Goal: Information Seeking & Learning: Learn about a topic

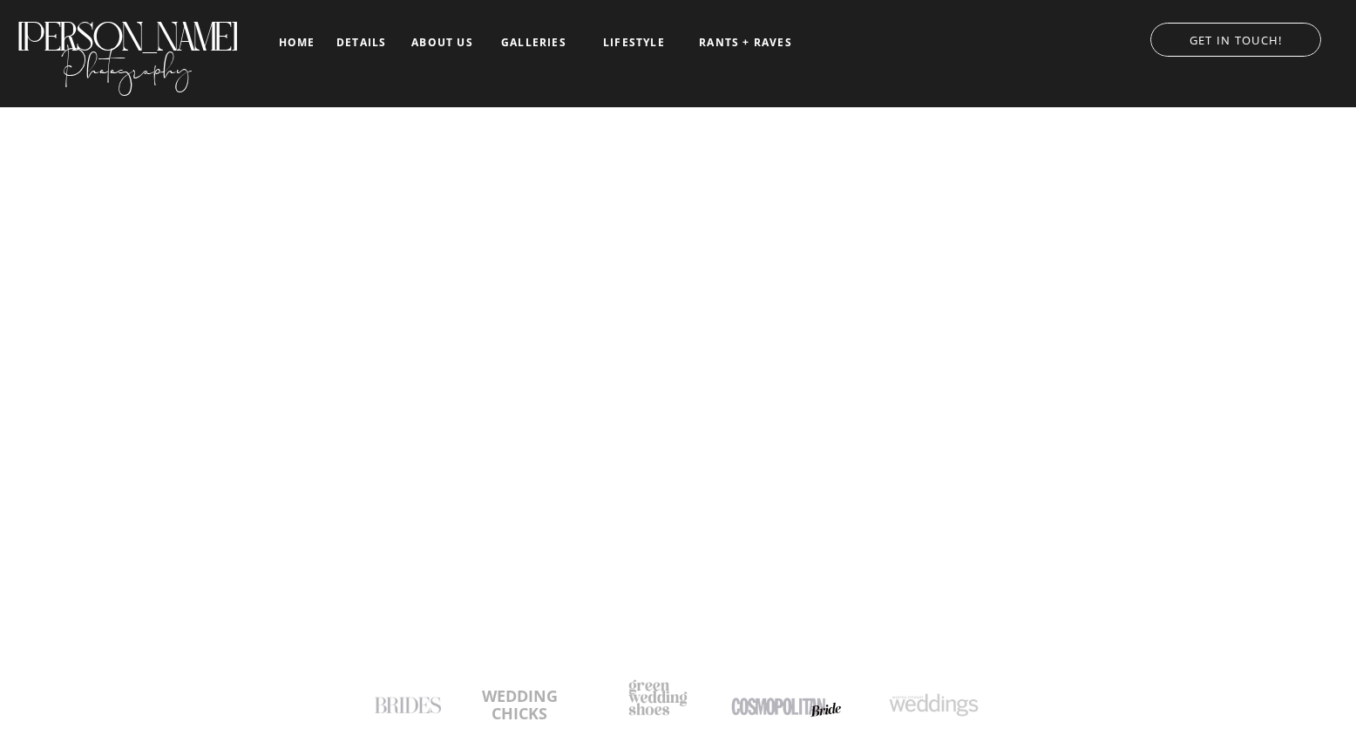
click at [516, 43] on nav "galleries" at bounding box center [534, 43] width 72 height 12
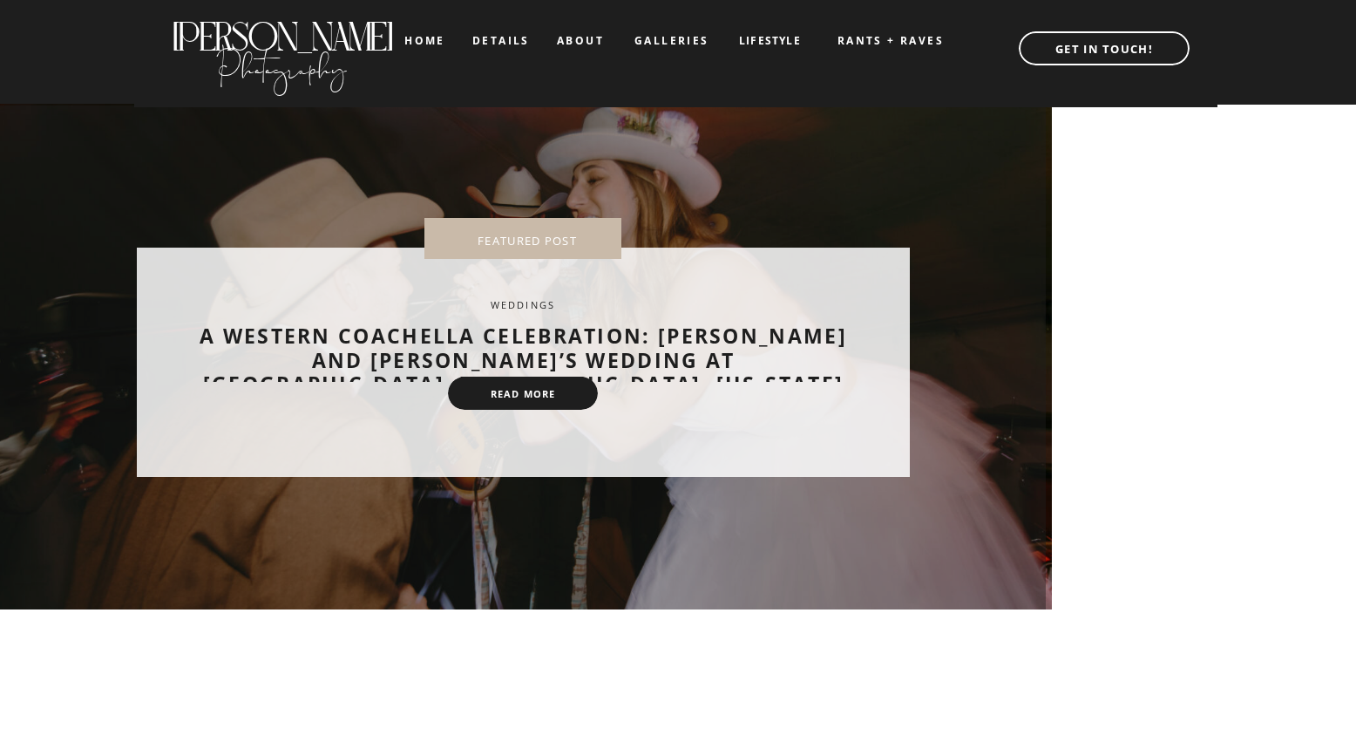
click at [528, 45] on nav "details" at bounding box center [501, 40] width 58 height 10
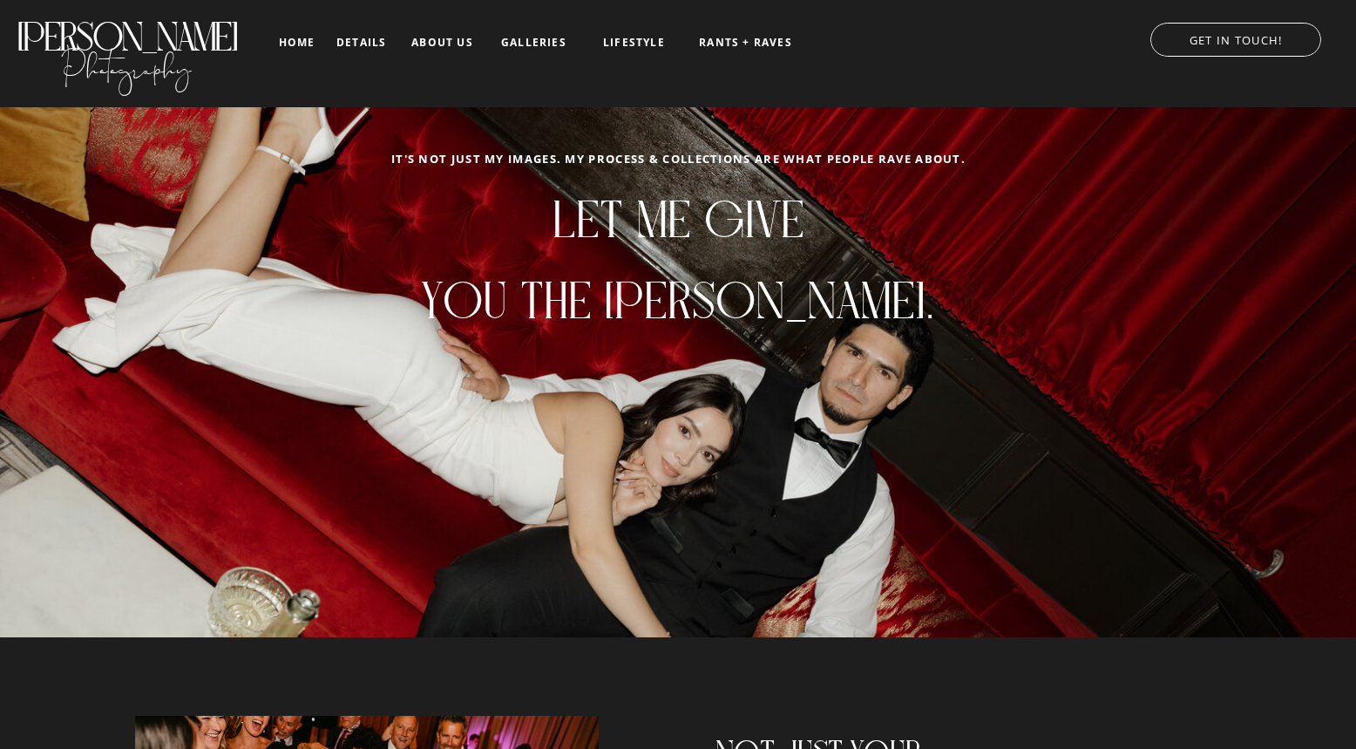
click at [547, 44] on nav "galleries" at bounding box center [534, 43] width 72 height 12
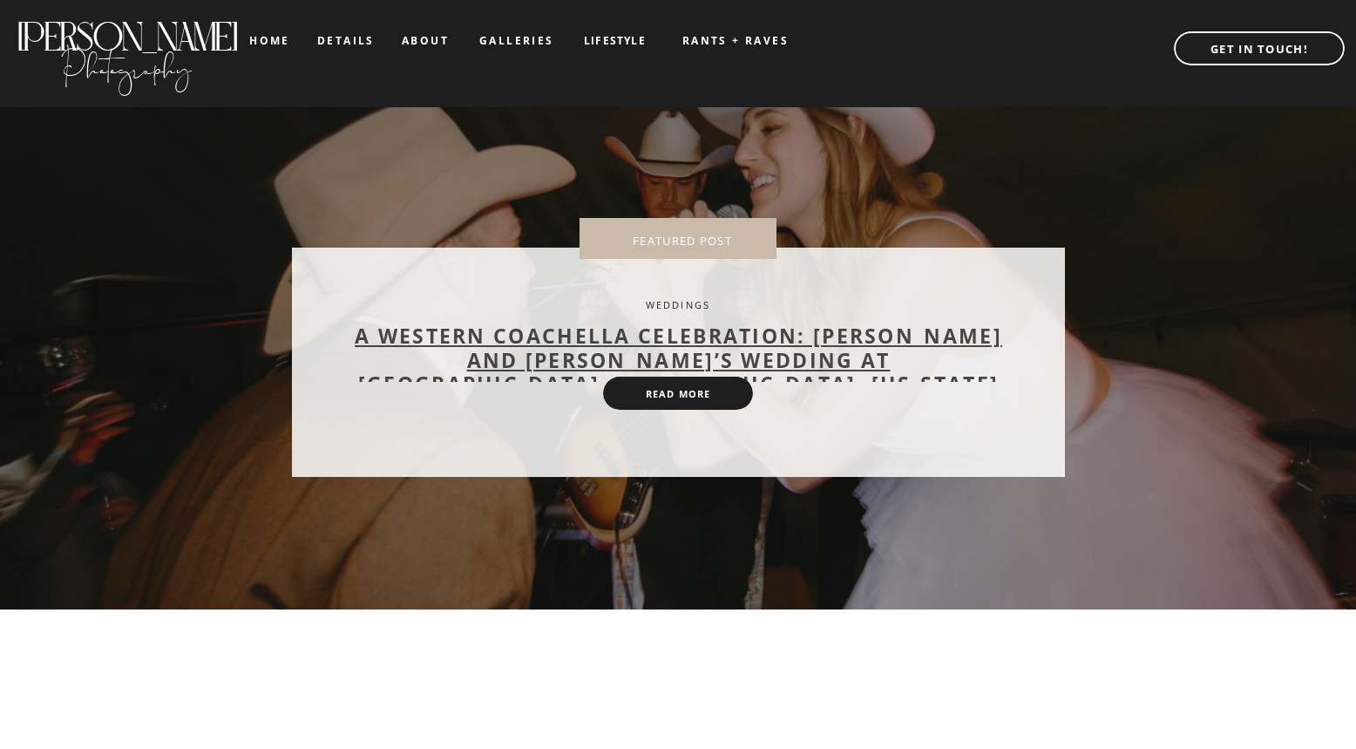
click at [664, 365] on link "A Western Coachella Celebration: Alyson and Josh’s Wedding at Rancho Pillow, Ro…" at bounding box center [678, 360] width 647 height 76
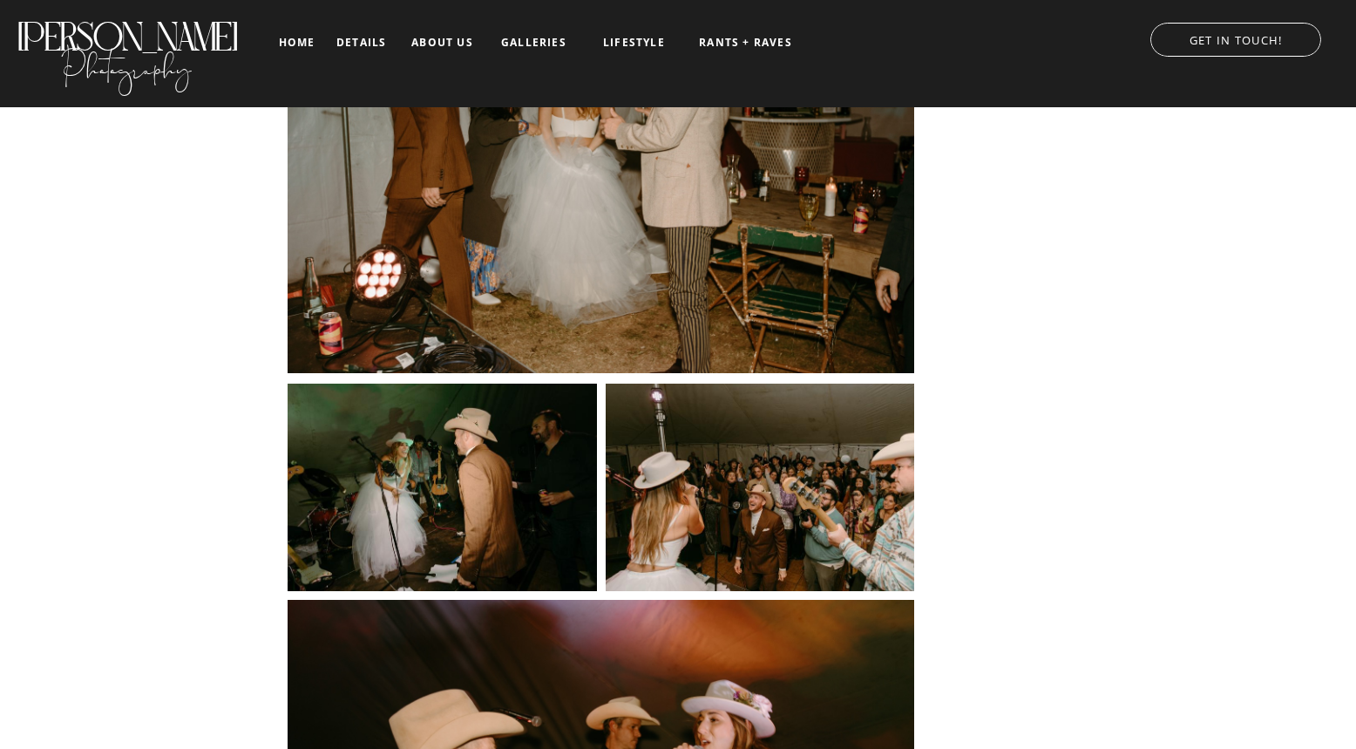
scroll to position [26411, 0]
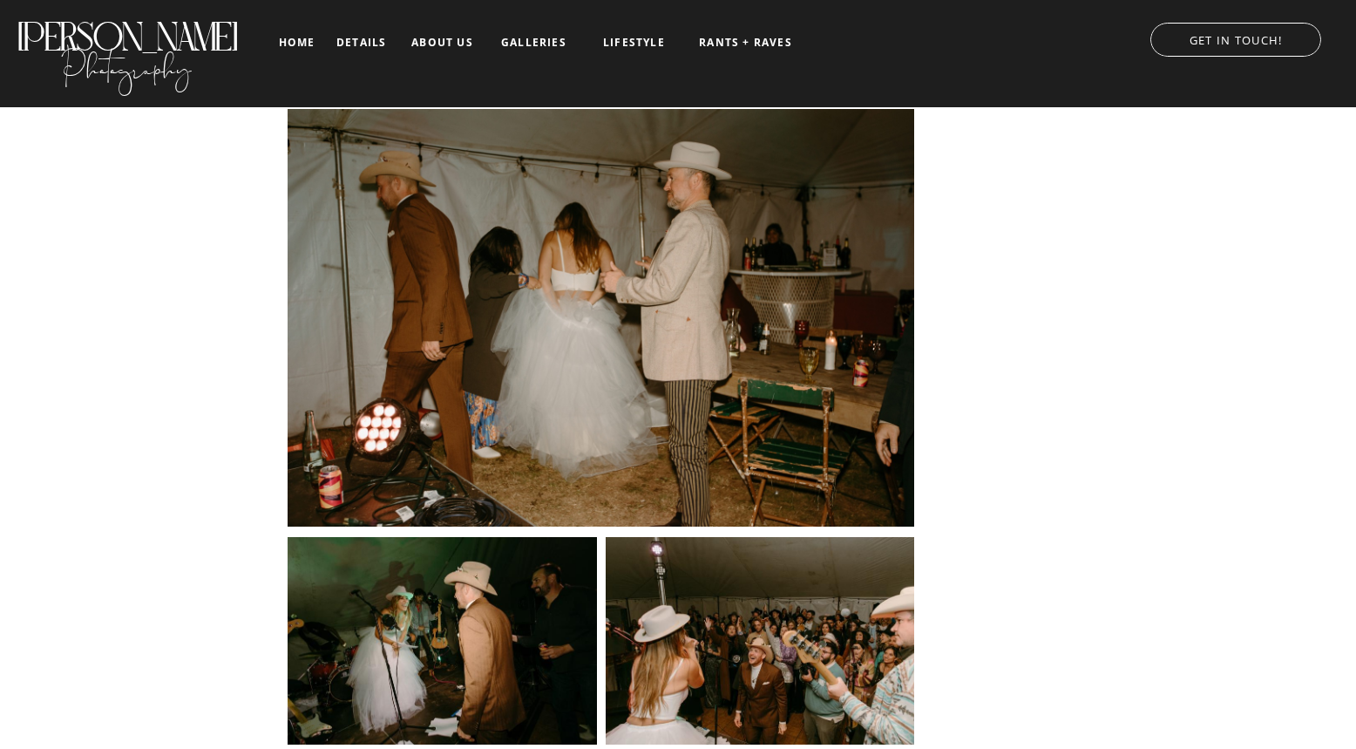
click at [542, 38] on nav "galleries" at bounding box center [534, 43] width 72 height 12
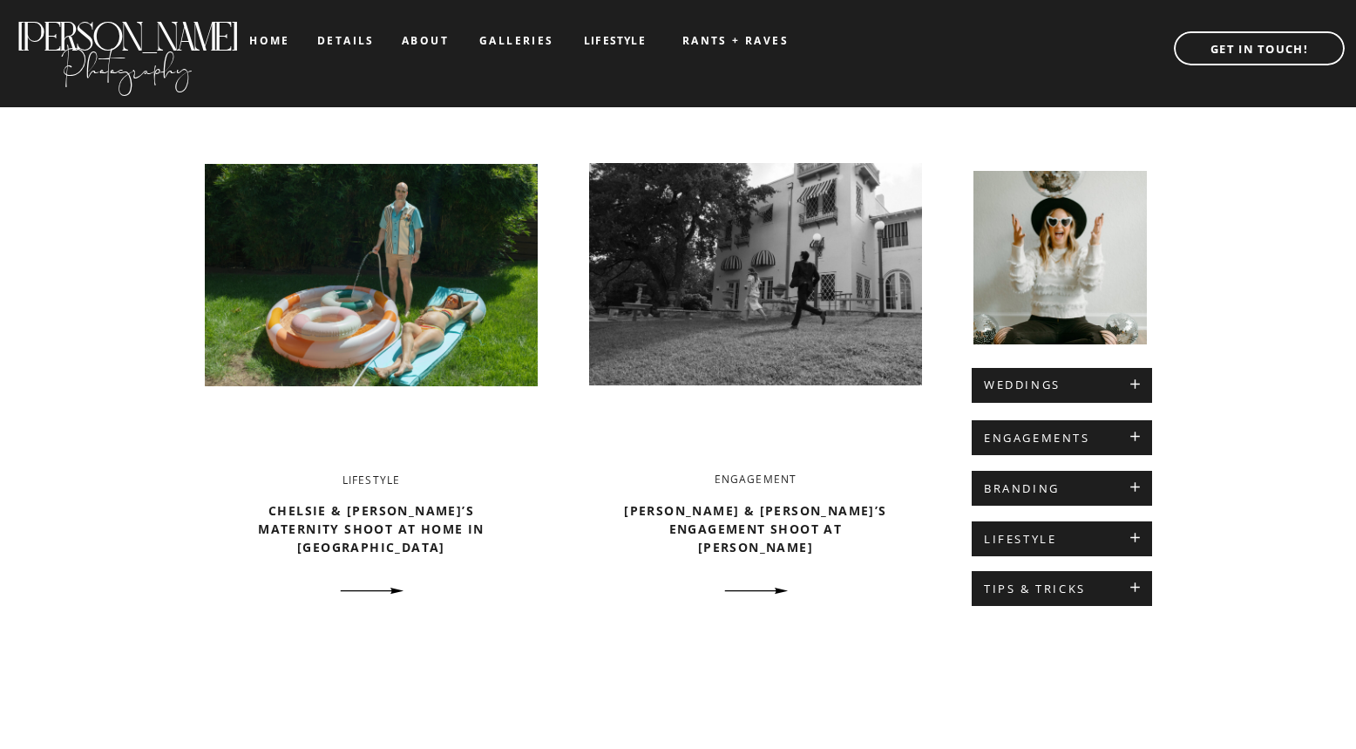
scroll to position [643, 0]
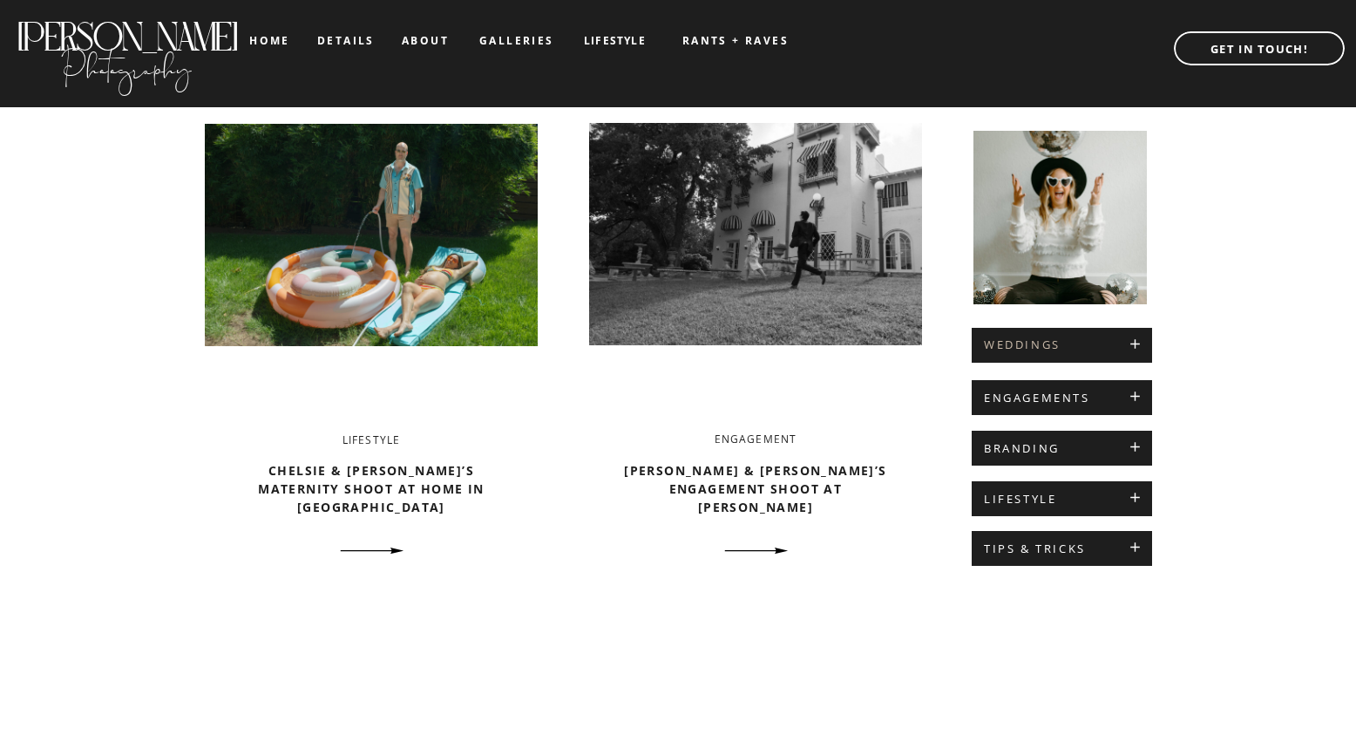
click at [1038, 351] on h2 "WEDDINGS" at bounding box center [1062, 345] width 156 height 14
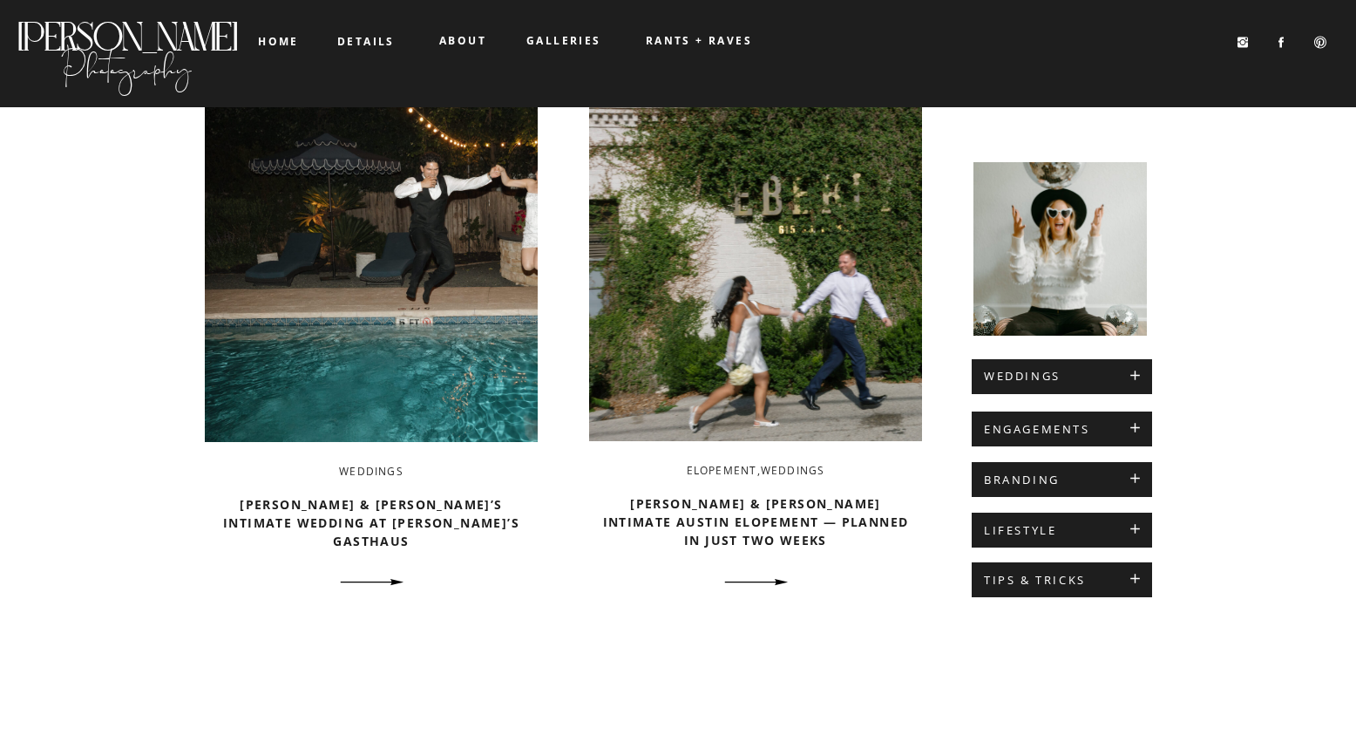
scroll to position [105, 0]
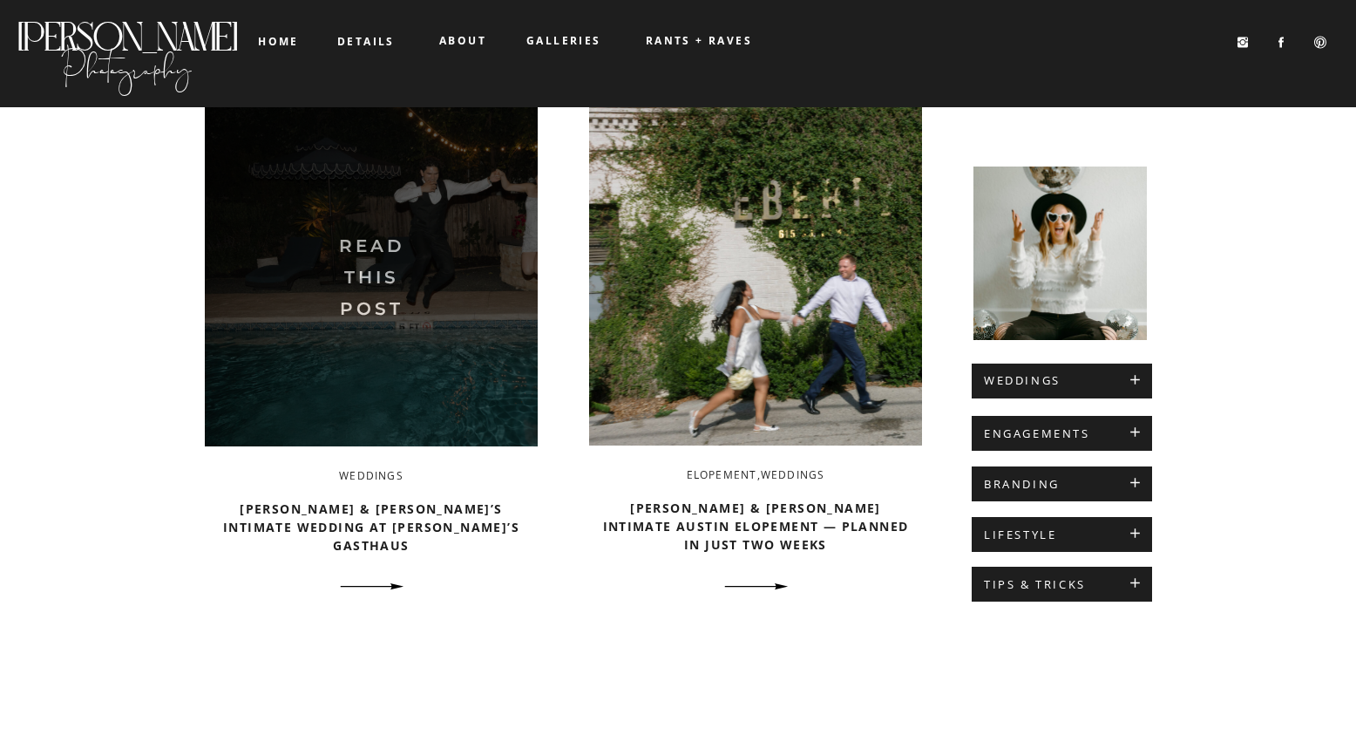
click at [464, 392] on img at bounding box center [371, 270] width 333 height 351
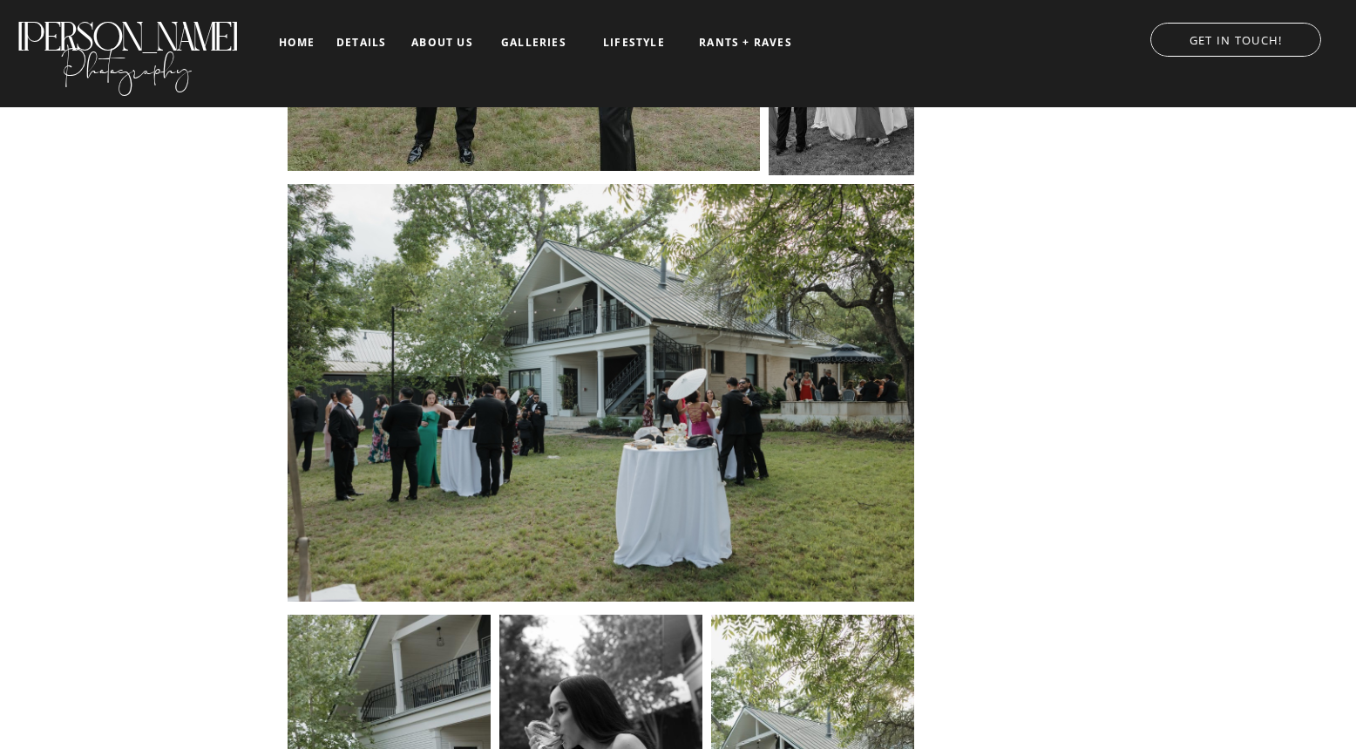
scroll to position [14349, 0]
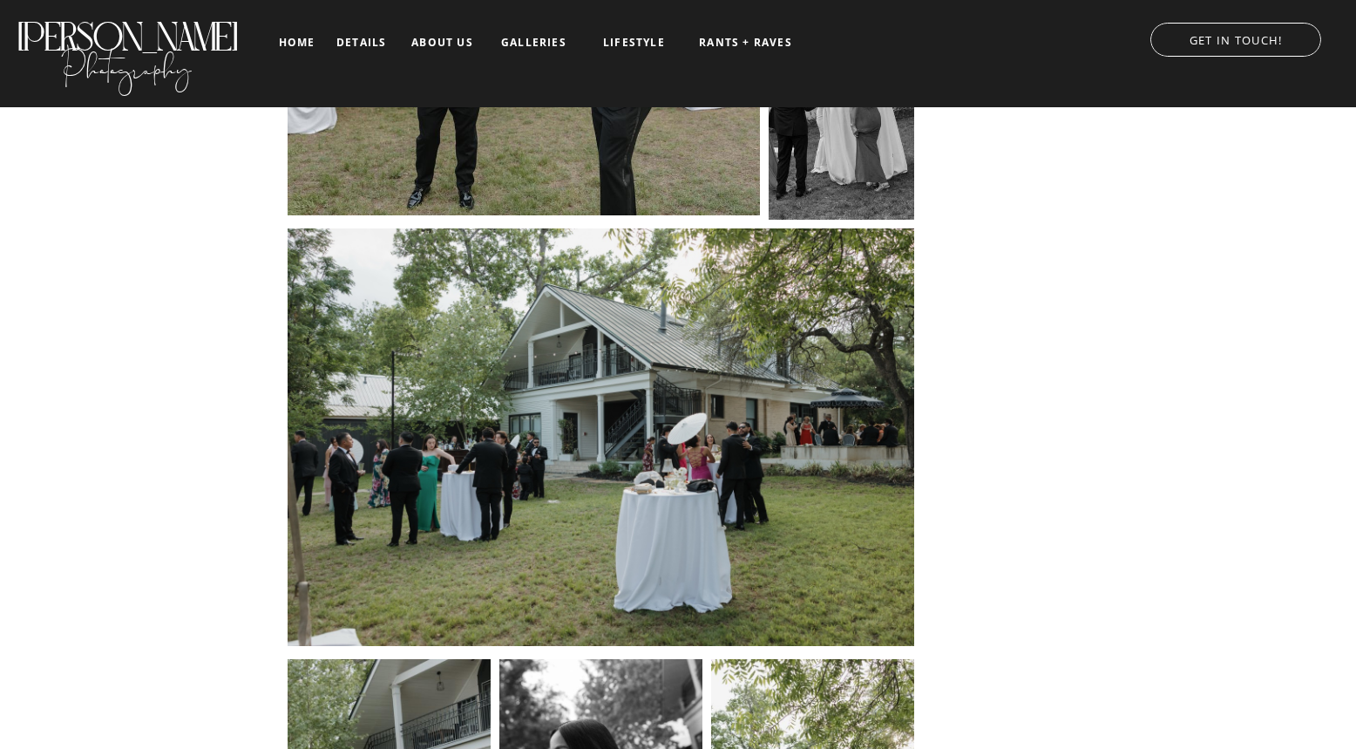
click at [369, 47] on nav "details" at bounding box center [361, 42] width 50 height 10
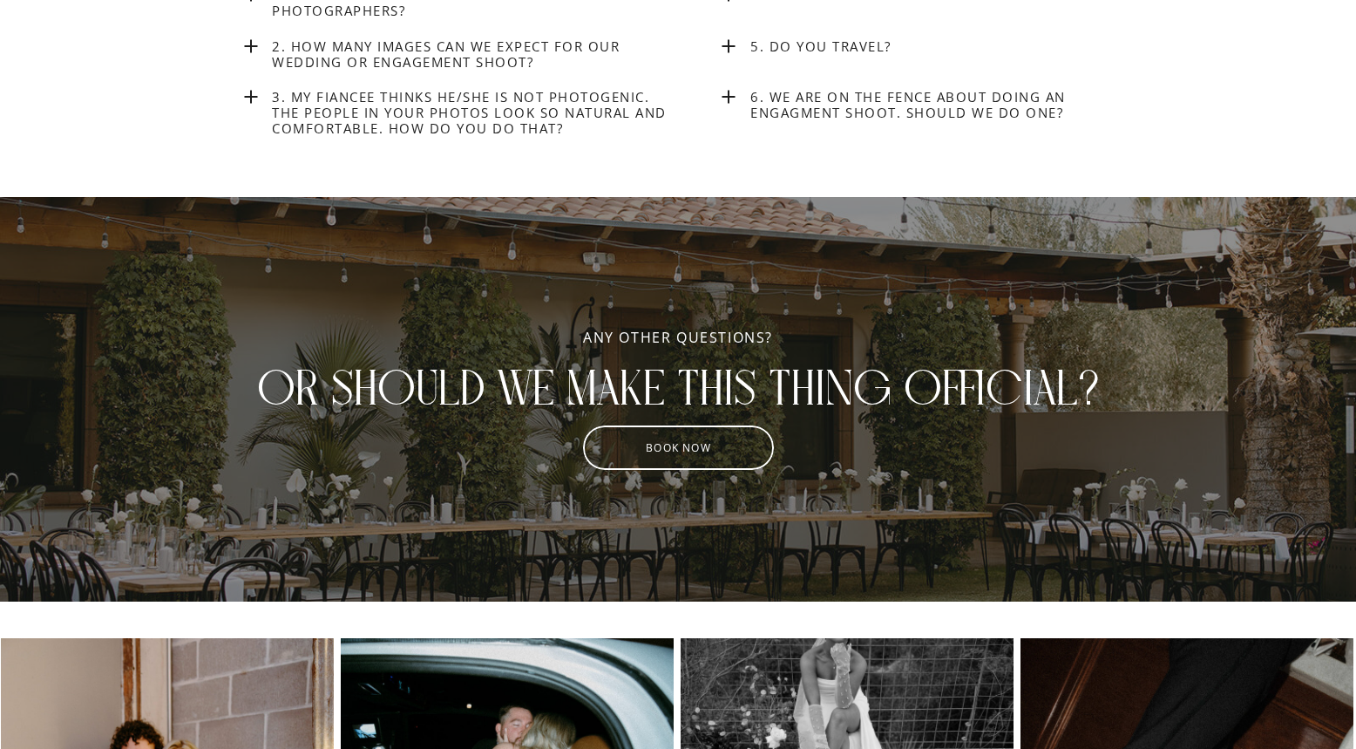
scroll to position [6973, 0]
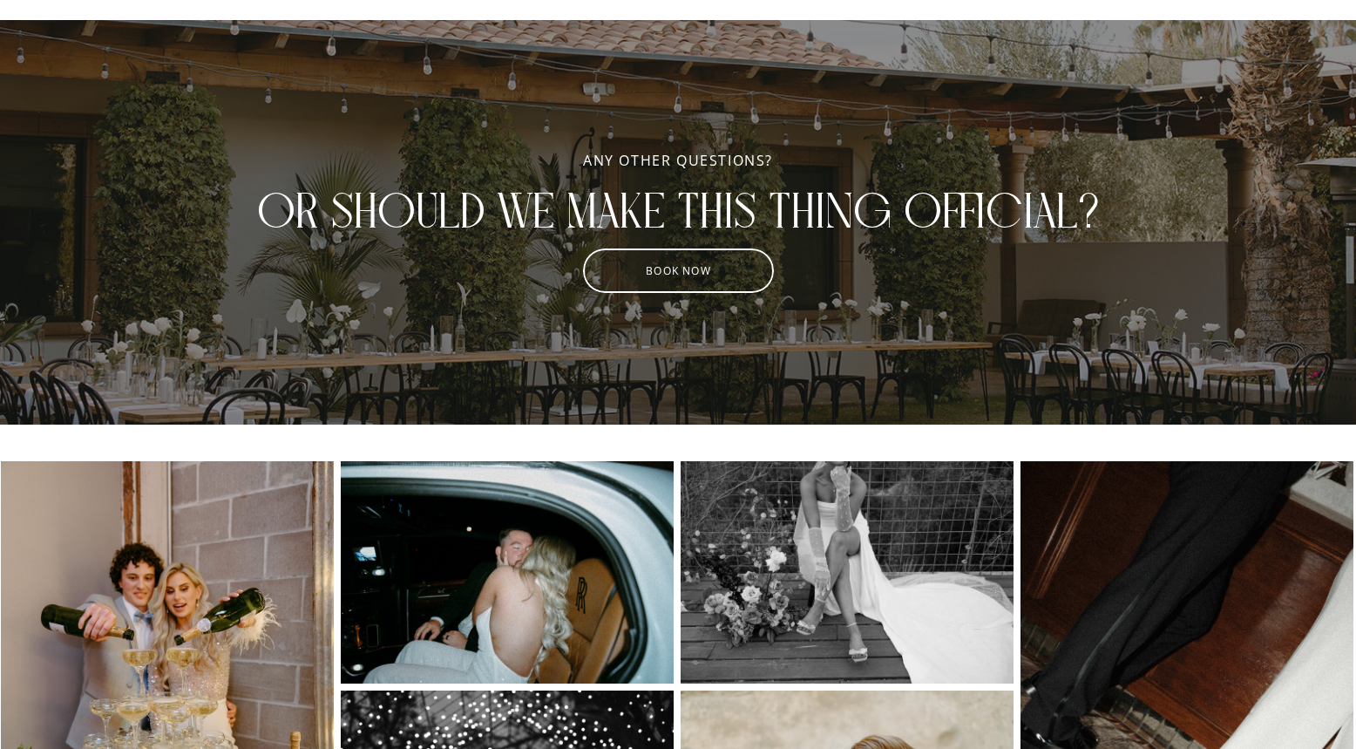
click at [688, 257] on div at bounding box center [678, 270] width 191 height 44
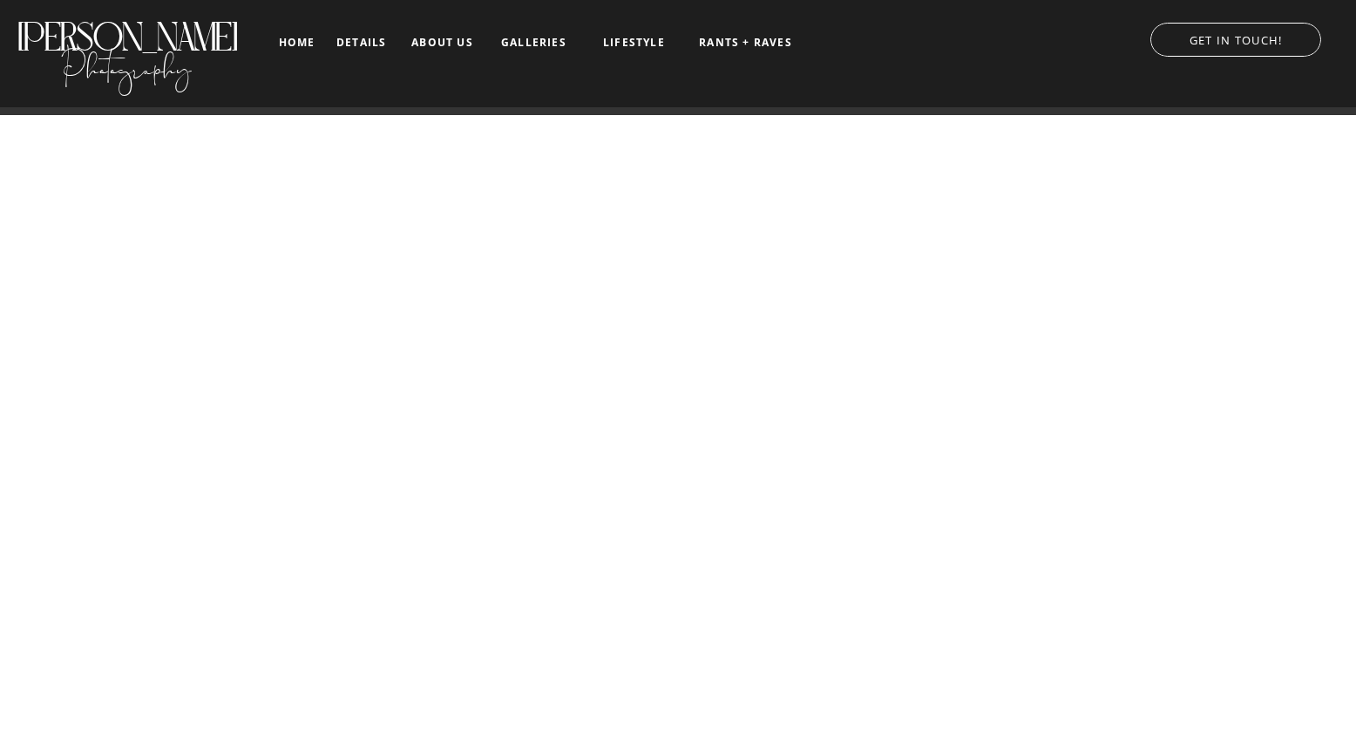
scroll to position [871, 0]
click at [368, 44] on nav "details" at bounding box center [361, 42] width 50 height 10
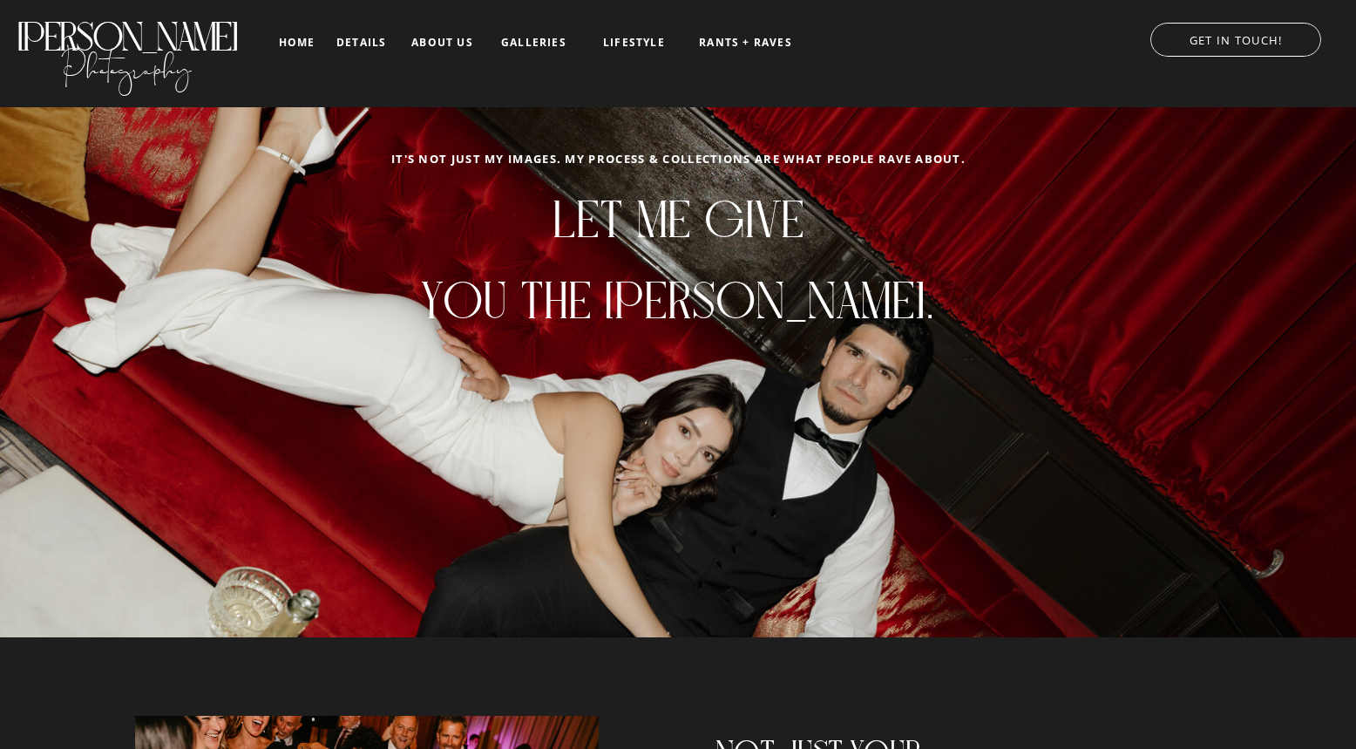
click at [304, 53] on div at bounding box center [675, 53] width 1393 height 107
click at [302, 47] on nav "home" at bounding box center [296, 42] width 41 height 11
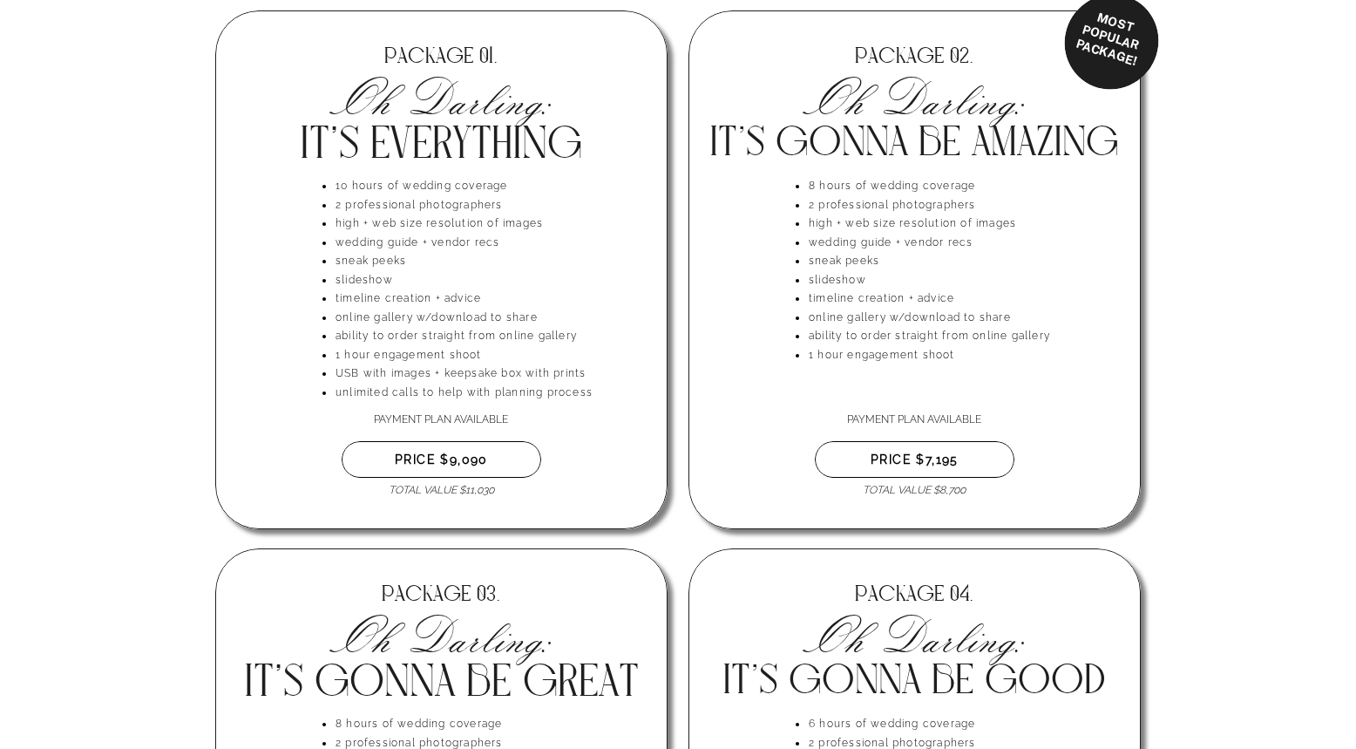
scroll to position [4136, 0]
drag, startPoint x: 338, startPoint y: 351, endPoint x: 479, endPoint y: 341, distance: 141.6
click at [479, 341] on ul "timeline creation + advice online gallery w/download to share ability to order …" at bounding box center [484, 346] width 320 height 113
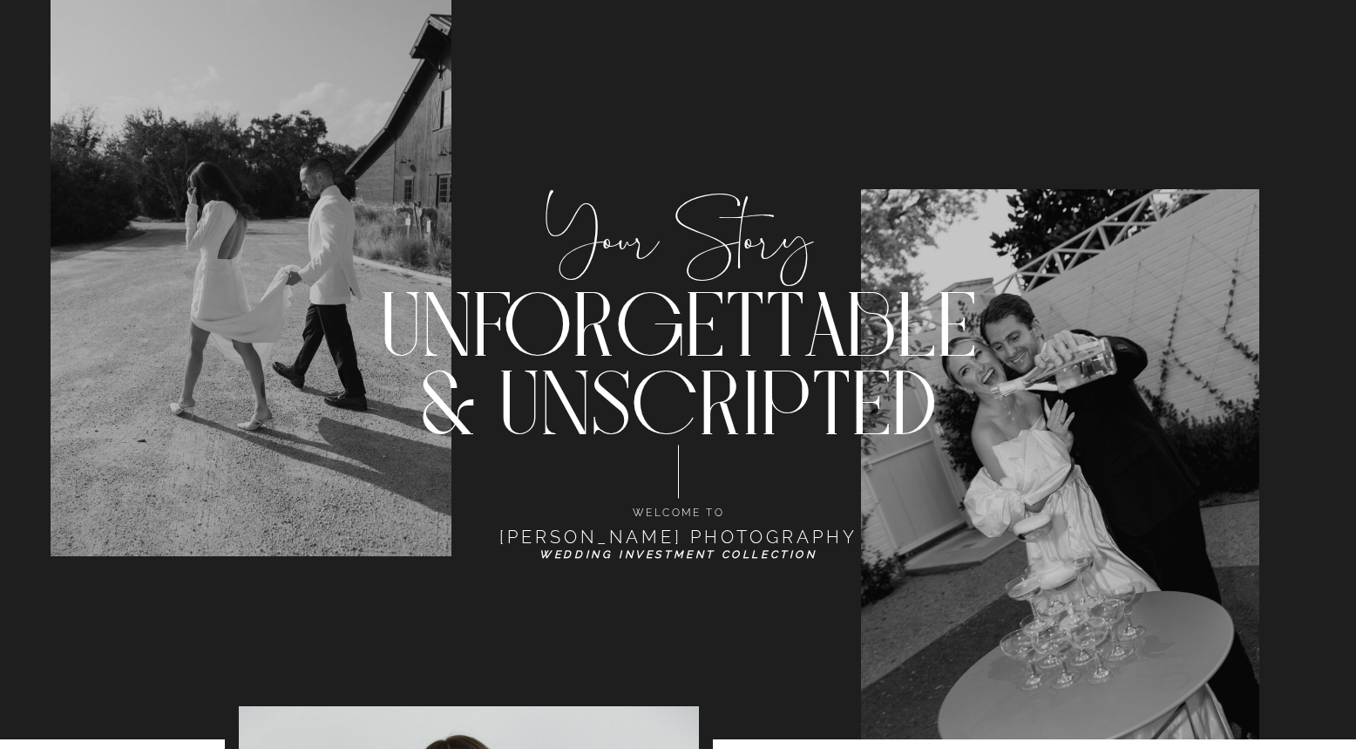
scroll to position [0, 0]
